Goal: Navigation & Orientation: Go to known website

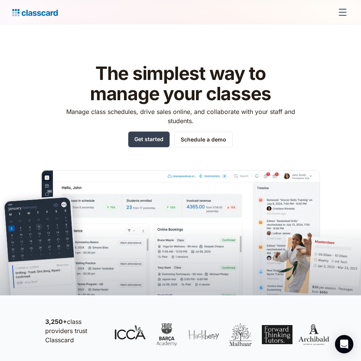
click at [337, 10] on div "menu" at bounding box center [342, 12] width 18 height 18
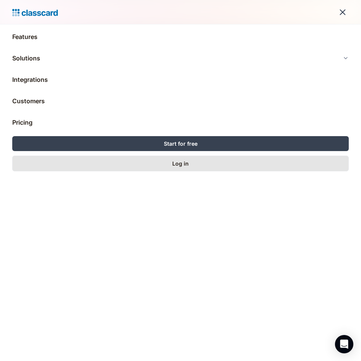
click at [169, 164] on link "Log in" at bounding box center [180, 164] width 336 height 16
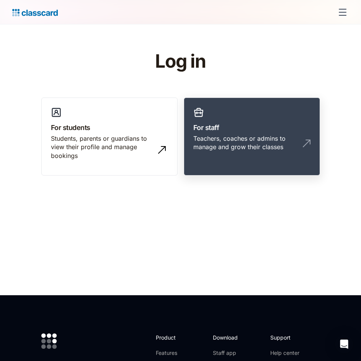
click at [308, 140] on img at bounding box center [306, 143] width 12 height 12
